Goal: Task Accomplishment & Management: Manage account settings

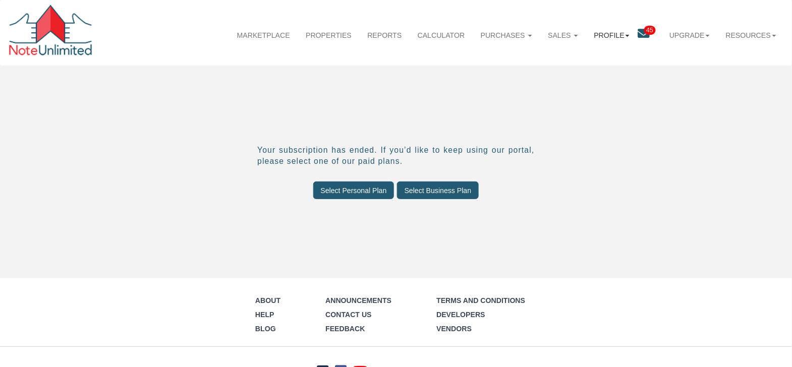
click at [626, 36] on b at bounding box center [628, 36] width 4 height 2
click at [590, 57] on link "Settings" at bounding box center [616, 59] width 92 height 14
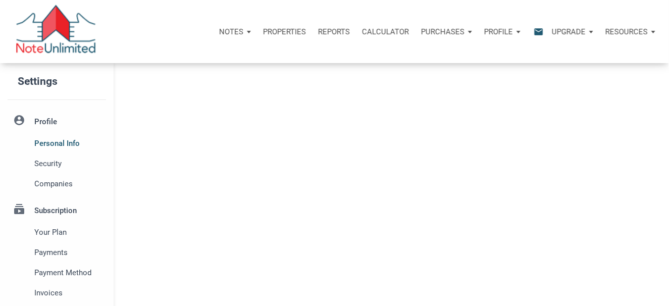
select select
type input "LOS ALTOS HILLS"
select select
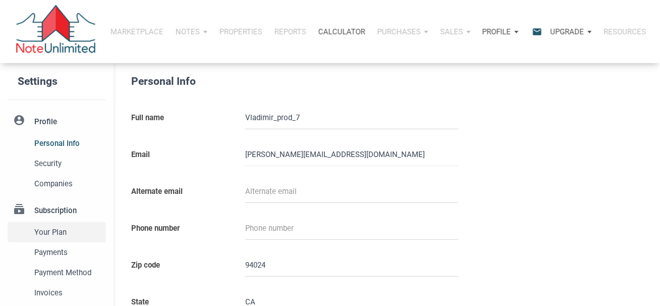
click at [57, 233] on span "Your plan" at bounding box center [68, 232] width 68 height 12
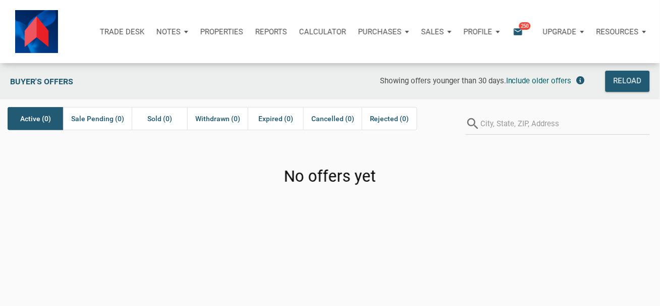
click at [498, 30] on div "Profile" at bounding box center [482, 32] width 48 height 30
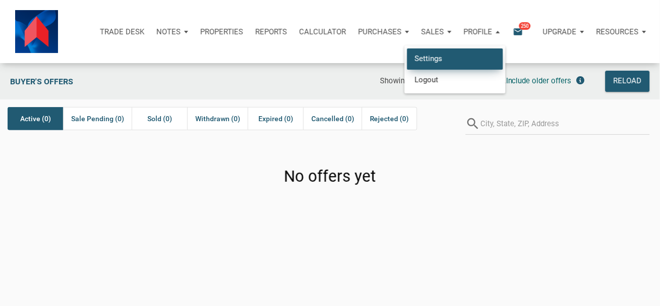
click at [430, 60] on link "Settings" at bounding box center [455, 58] width 96 height 21
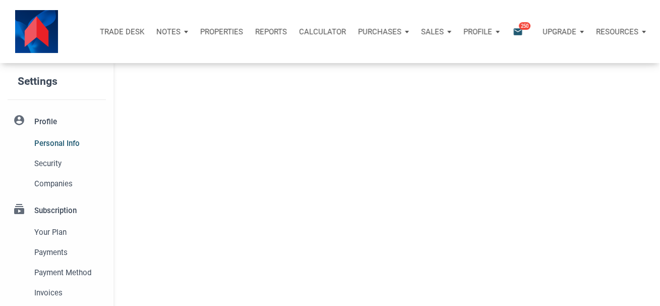
select select
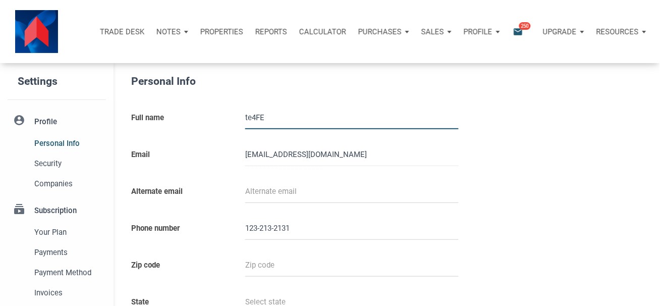
scroll to position [67, 0]
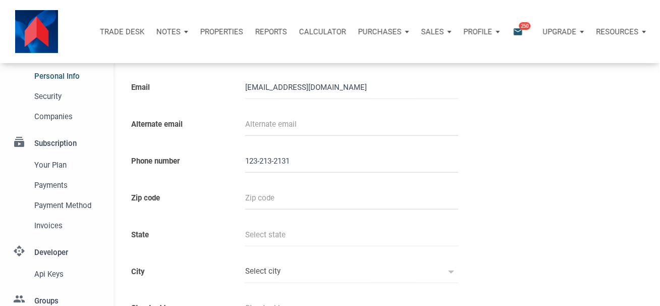
type input "12321321312"
select select
click at [51, 164] on span "Your plan" at bounding box center [68, 165] width 68 height 12
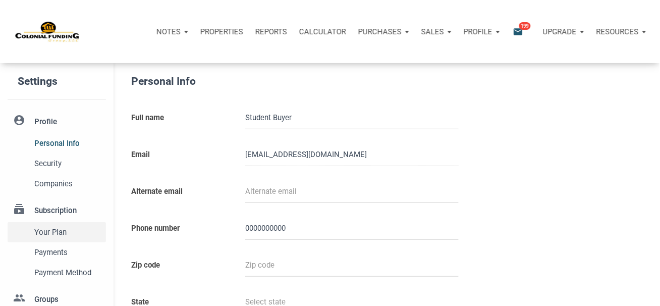
click at [49, 234] on span "Your plan" at bounding box center [68, 232] width 68 height 12
